Goal: Book appointment/travel/reservation

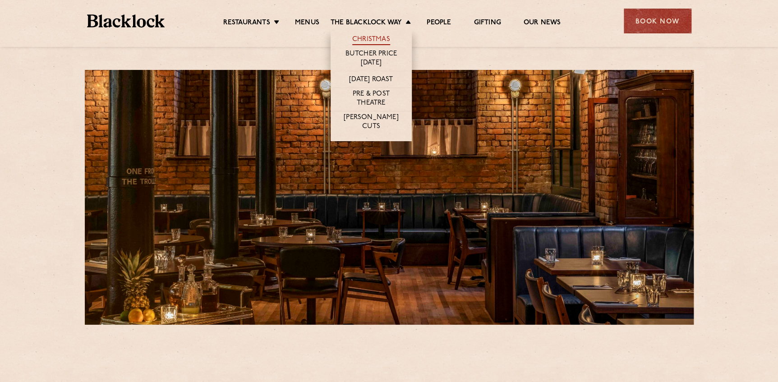
click at [372, 35] on link "Christmas" at bounding box center [371, 40] width 38 height 10
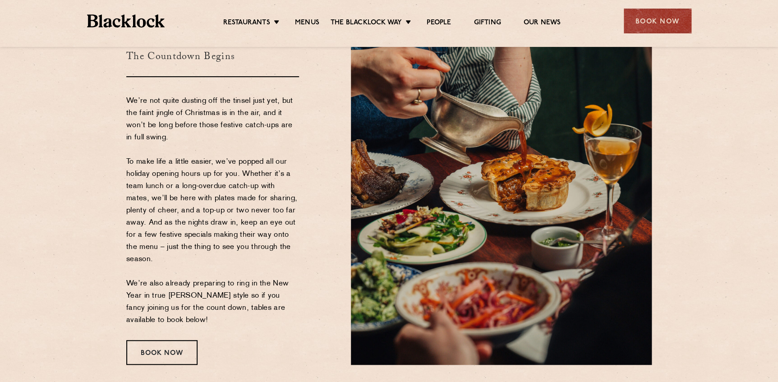
scroll to position [82, 0]
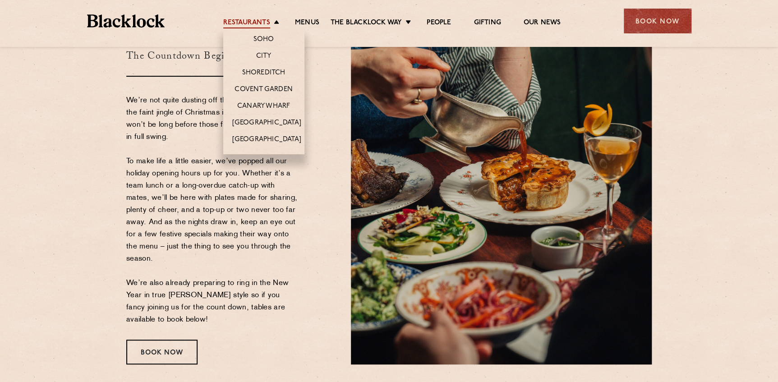
click at [255, 25] on link "Restaurants" at bounding box center [246, 24] width 47 height 10
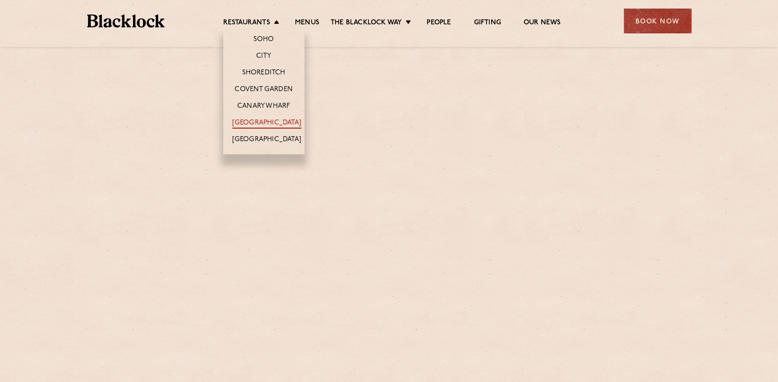
click at [267, 119] on link "[GEOGRAPHIC_DATA]" at bounding box center [266, 124] width 69 height 10
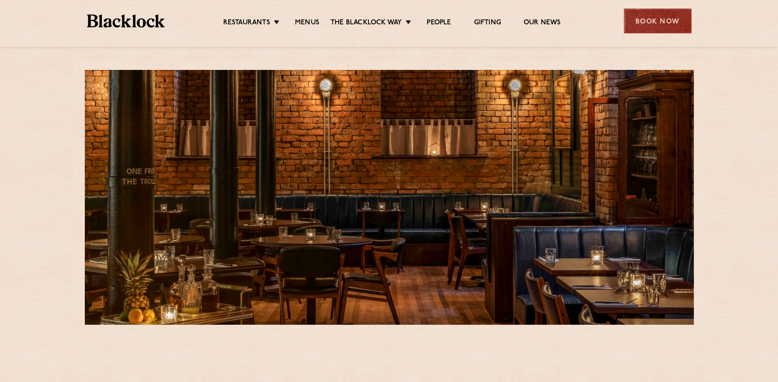
click at [646, 21] on div "Book Now" at bounding box center [658, 21] width 68 height 25
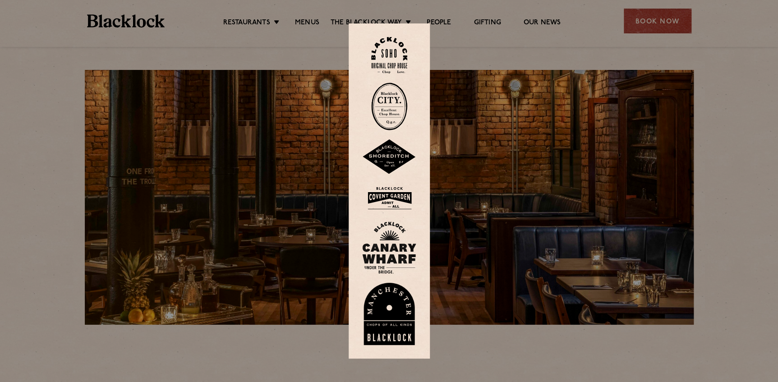
click at [407, 326] on img at bounding box center [389, 314] width 54 height 62
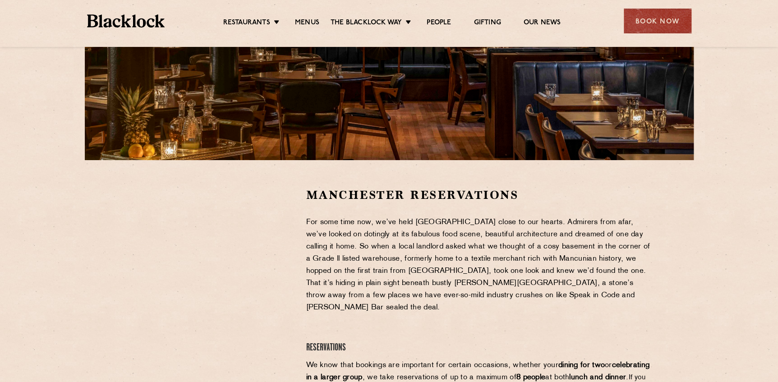
scroll to position [205, 0]
